Goal: Navigation & Orientation: Understand site structure

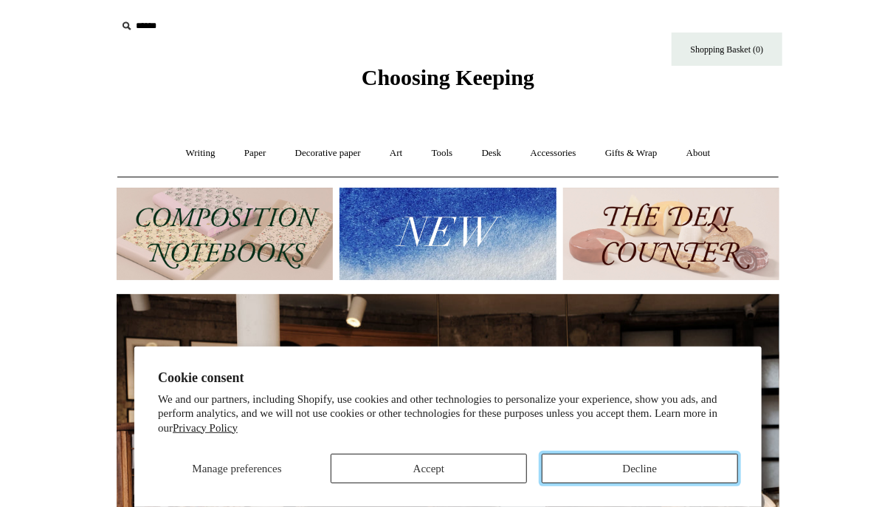
click at [644, 464] on button "Decline" at bounding box center [640, 468] width 196 height 30
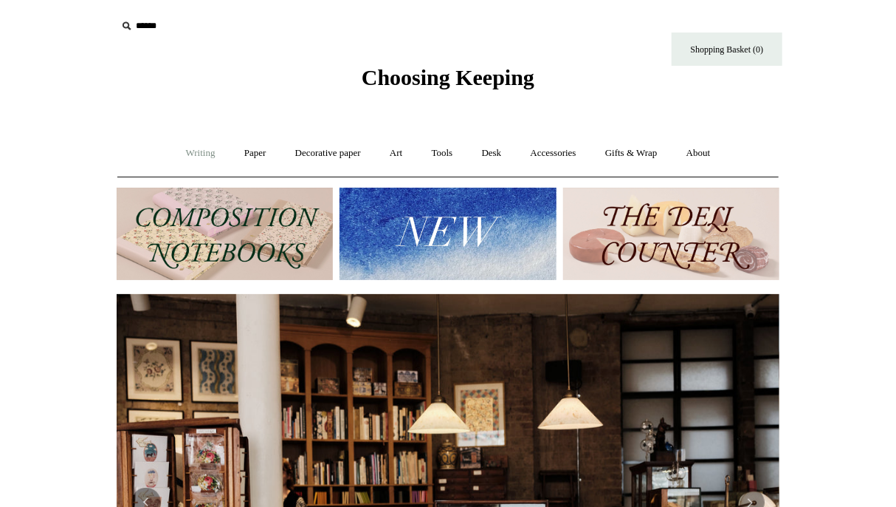
click at [187, 153] on link "Writing +" at bounding box center [201, 153] width 56 height 39
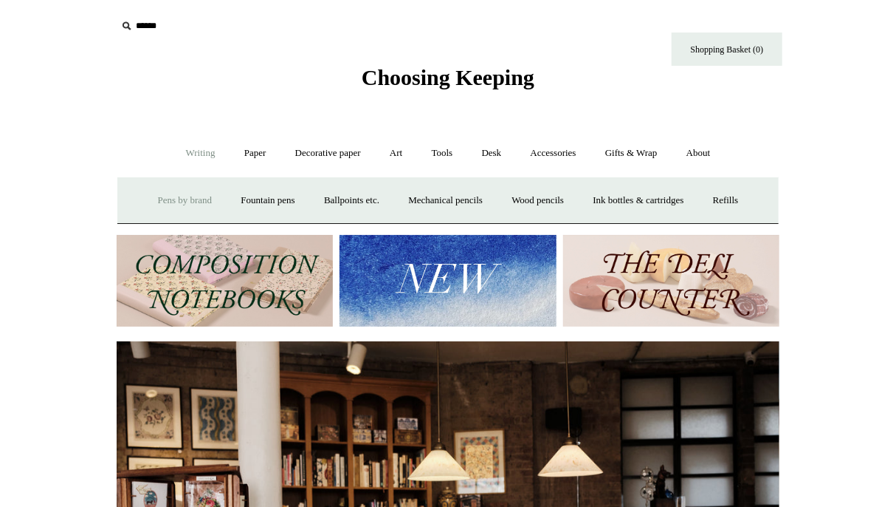
click at [174, 200] on link "Pens by brand +" at bounding box center [185, 200] width 81 height 39
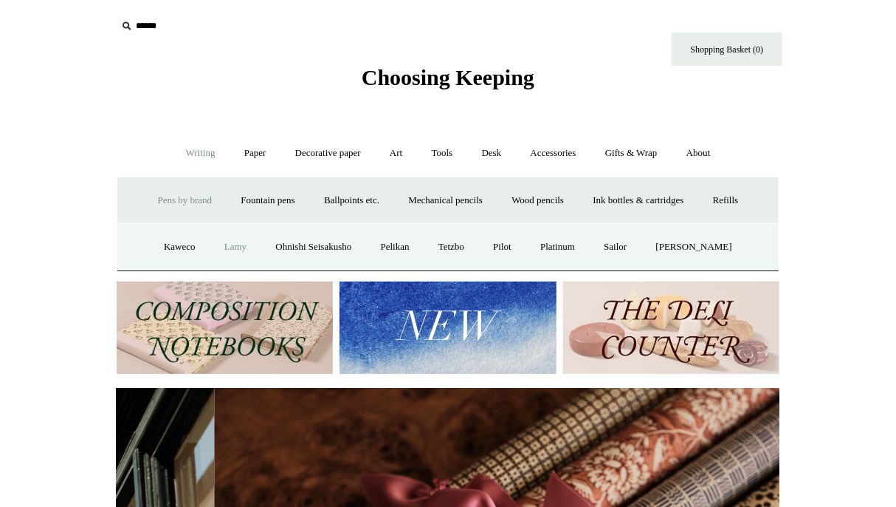
scroll to position [0, 1326]
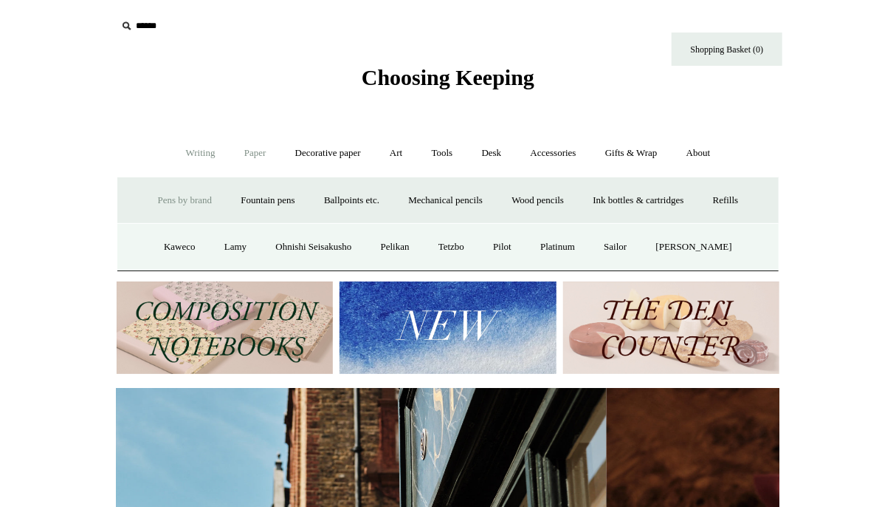
click at [255, 157] on link "Paper +" at bounding box center [255, 153] width 49 height 39
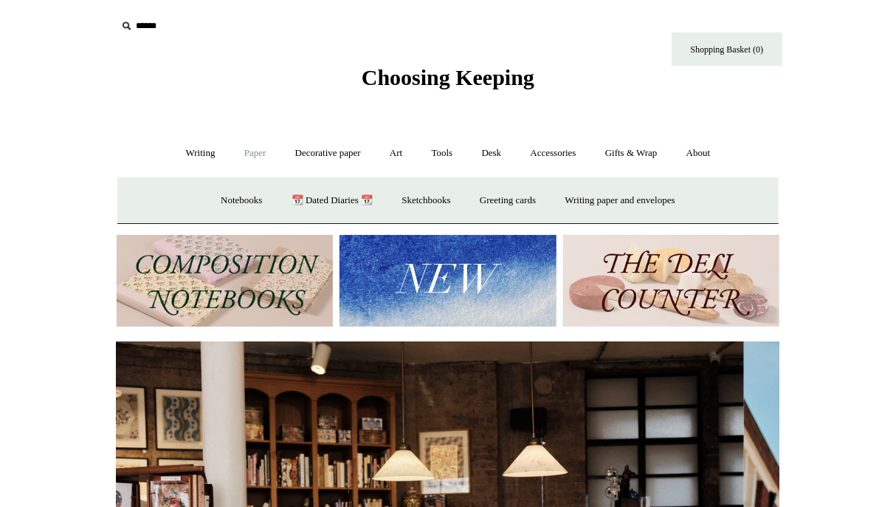
scroll to position [0, 0]
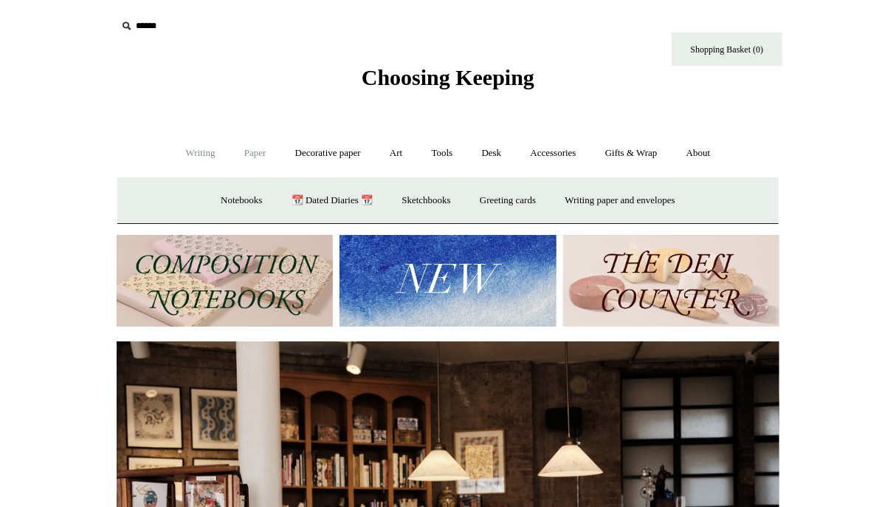
click at [216, 145] on link "Writing +" at bounding box center [201, 153] width 56 height 39
click at [210, 145] on link "Writing -" at bounding box center [201, 153] width 56 height 39
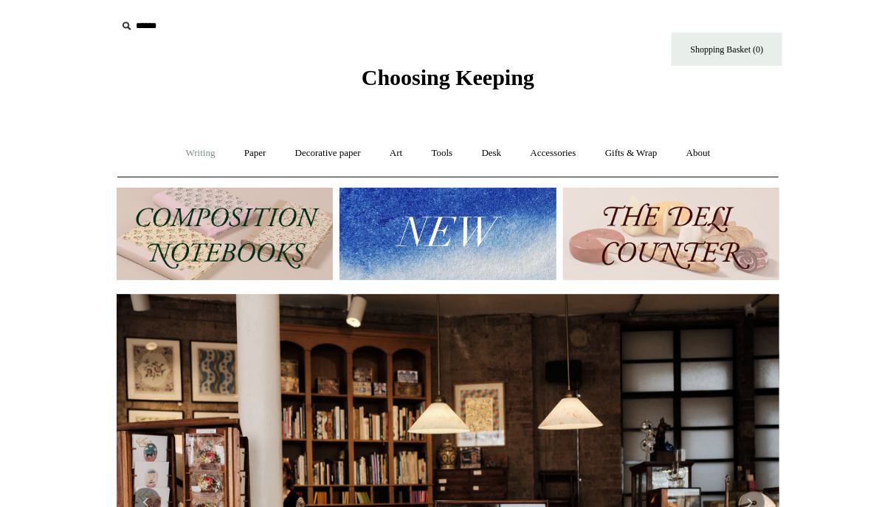
click at [200, 142] on link "Writing +" at bounding box center [201, 153] width 56 height 39
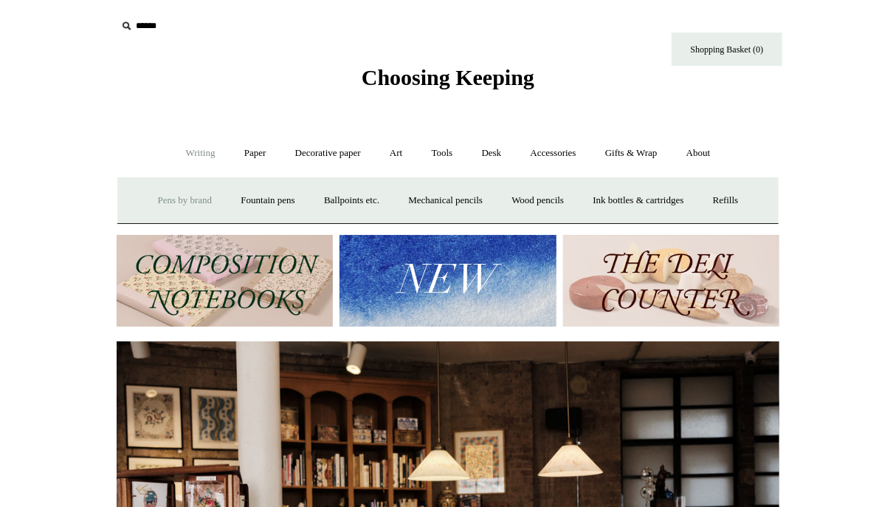
click at [165, 205] on link "Pens by brand +" at bounding box center [185, 200] width 81 height 39
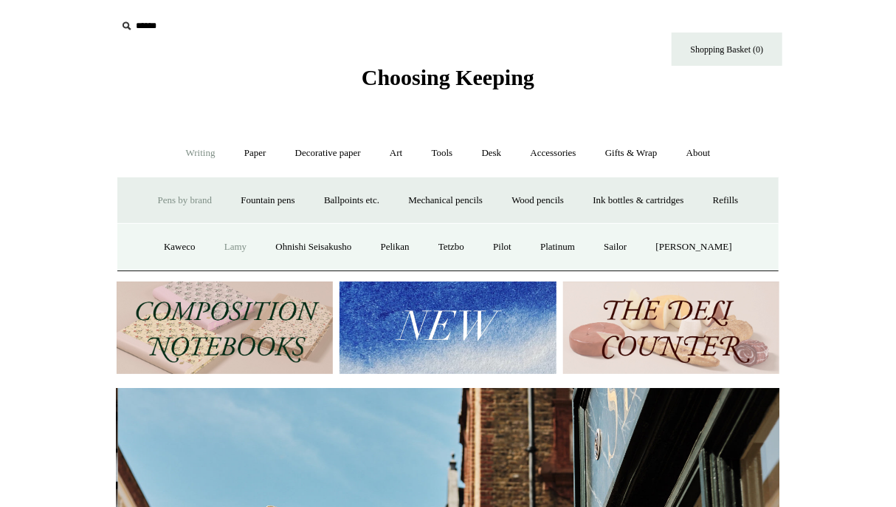
scroll to position [0, 663]
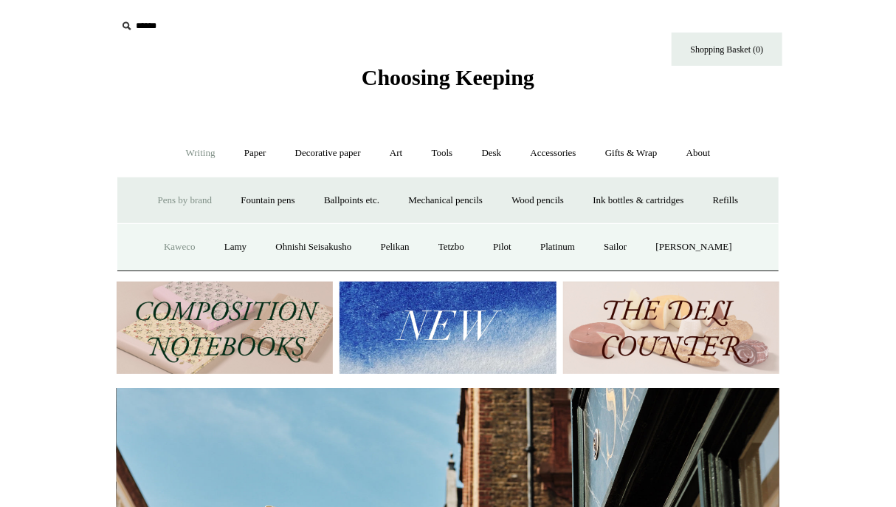
click at [174, 244] on link "Kaweco" at bounding box center [180, 246] width 58 height 39
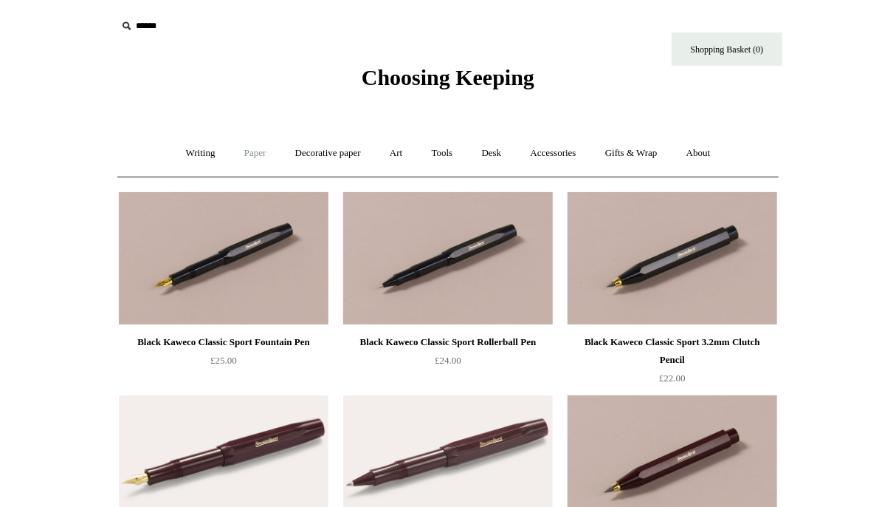
click at [249, 151] on link "Paper +" at bounding box center [255, 153] width 49 height 39
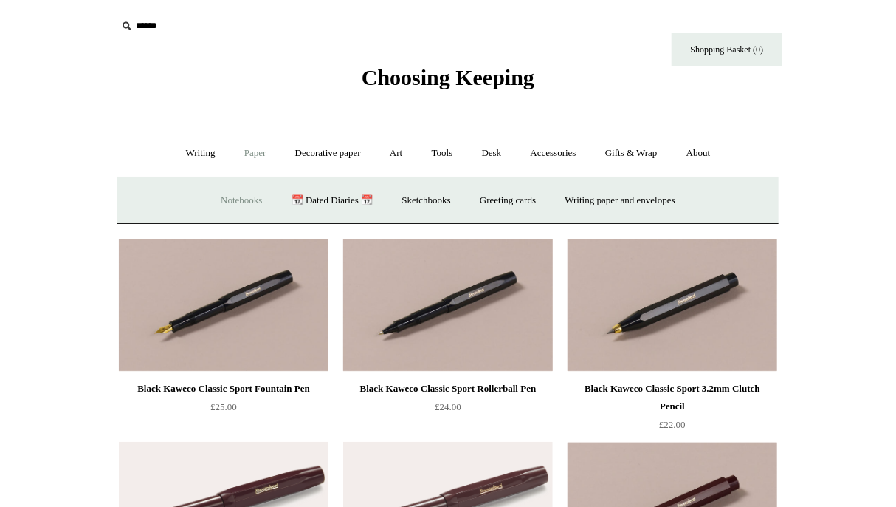
click at [230, 192] on link "Notebooks +" at bounding box center [241, 200] width 68 height 39
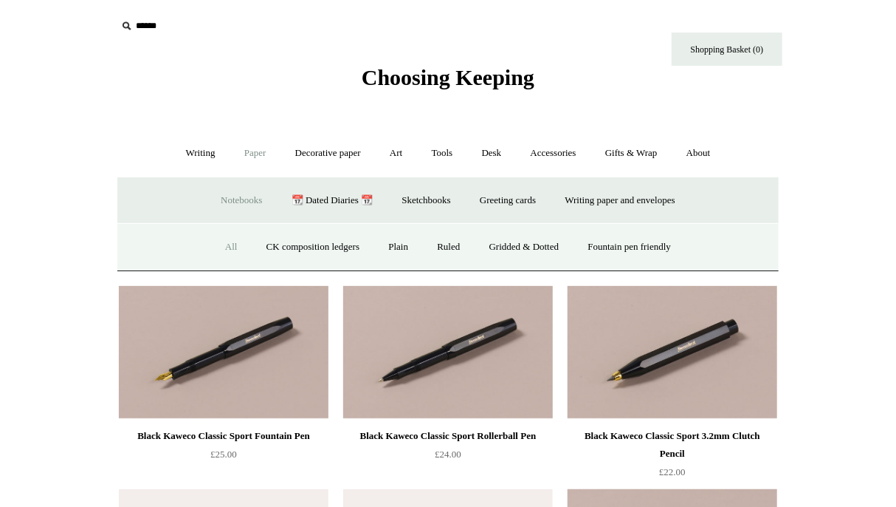
click at [214, 247] on link "All" at bounding box center [231, 246] width 39 height 39
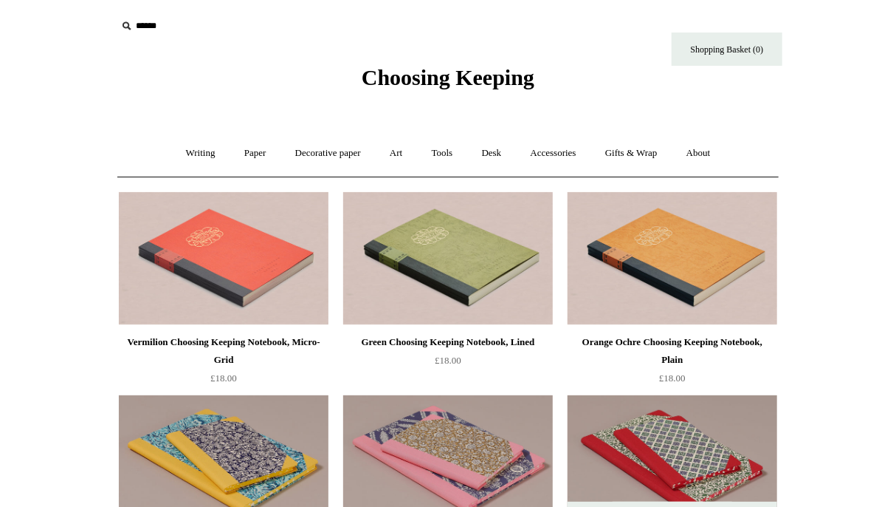
click at [496, 72] on span "Choosing Keeping" at bounding box center [448, 77] width 173 height 24
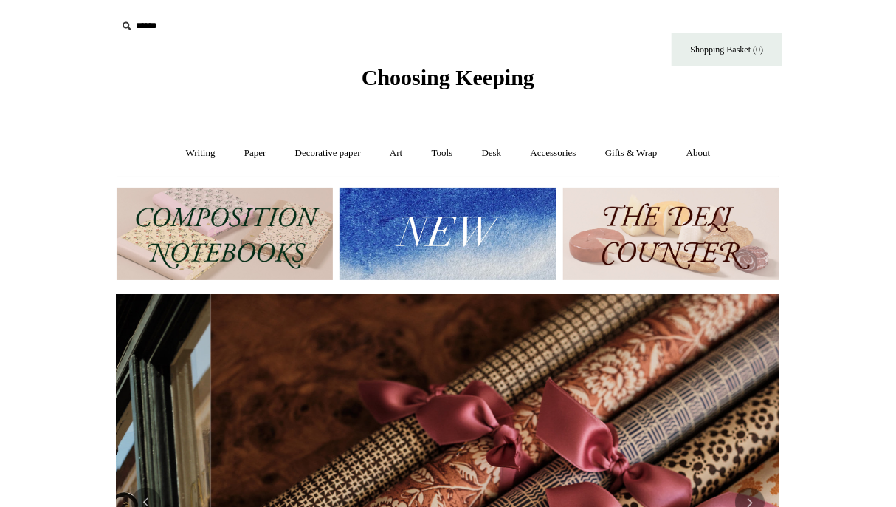
scroll to position [0, 1326]
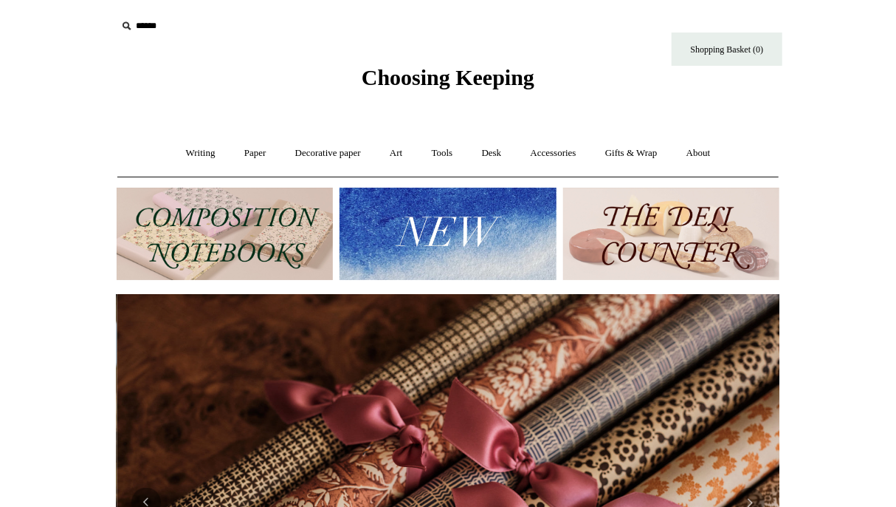
click at [227, 48] on div "Choosing Keeping" at bounding box center [448, 45] width 738 height 91
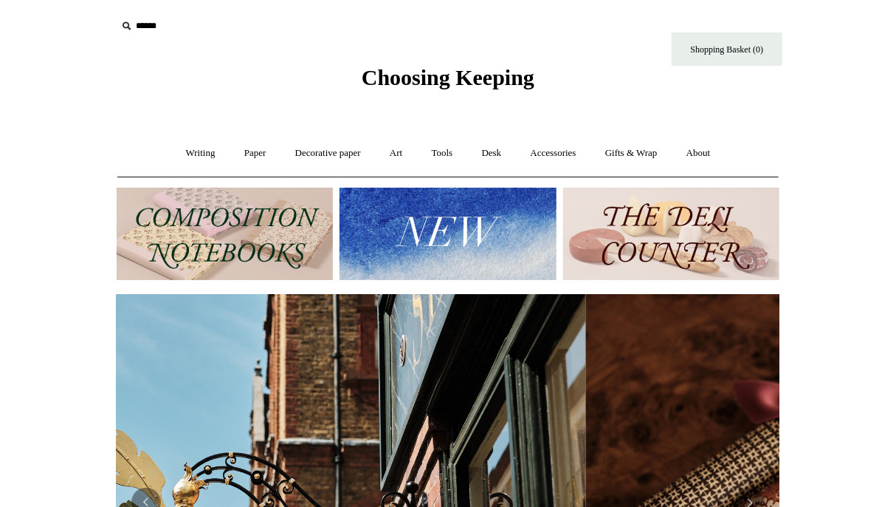
scroll to position [0, 335]
